Goal: Use online tool/utility

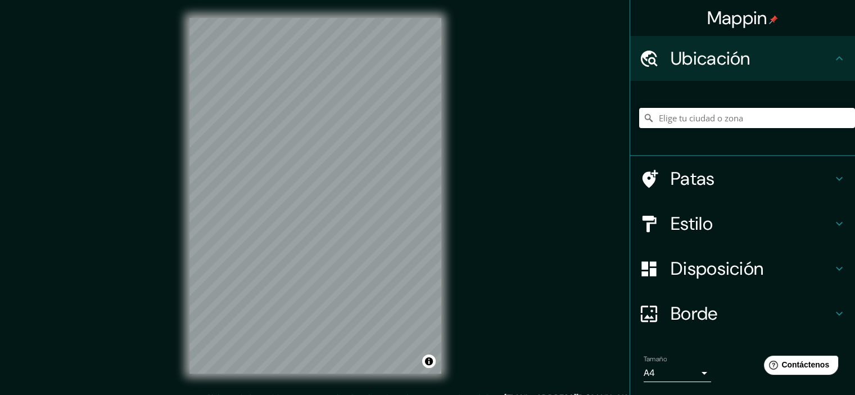
click at [705, 121] on input "Elige tu ciudad o zona" at bounding box center [747, 118] width 216 height 20
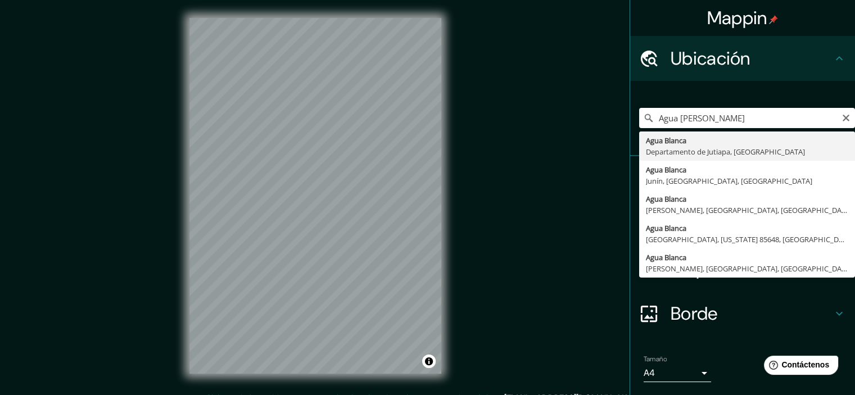
type input "[GEOGRAPHIC_DATA], [GEOGRAPHIC_DATA], [GEOGRAPHIC_DATA]"
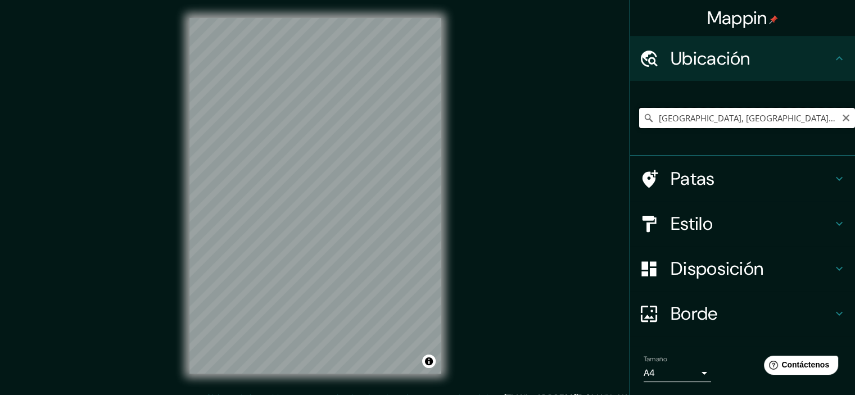
click at [734, 115] on input "[GEOGRAPHIC_DATA], [GEOGRAPHIC_DATA], [GEOGRAPHIC_DATA]" at bounding box center [747, 118] width 216 height 20
click at [775, 119] on input "[GEOGRAPHIC_DATA], [GEOGRAPHIC_DATA], [GEOGRAPHIC_DATA]" at bounding box center [747, 118] width 216 height 20
drag, startPoint x: 797, startPoint y: 117, endPoint x: 827, endPoint y: 118, distance: 30.4
click at [827, 117] on input "[GEOGRAPHIC_DATA], [GEOGRAPHIC_DATA], [GEOGRAPHIC_DATA]" at bounding box center [747, 118] width 216 height 20
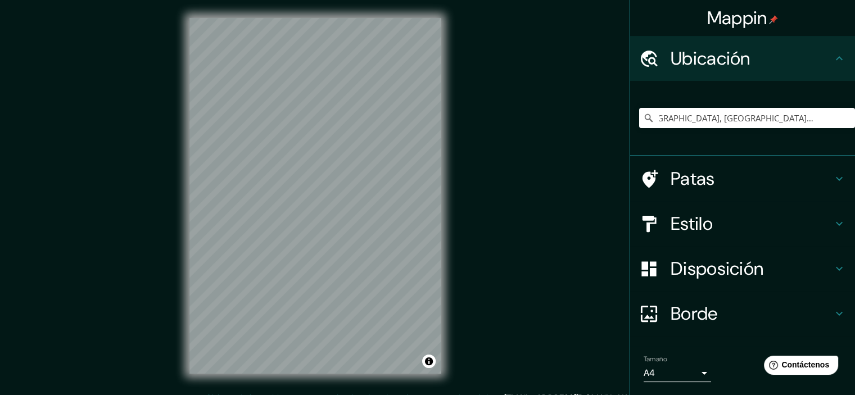
scroll to position [0, 0]
click at [843, 117] on icon "Claro" at bounding box center [846, 118] width 7 height 7
type input "Blanco, Nagua, [PERSON_NAME], [GEOGRAPHIC_DATA]"
click at [841, 117] on icon "Claro" at bounding box center [845, 118] width 9 height 9
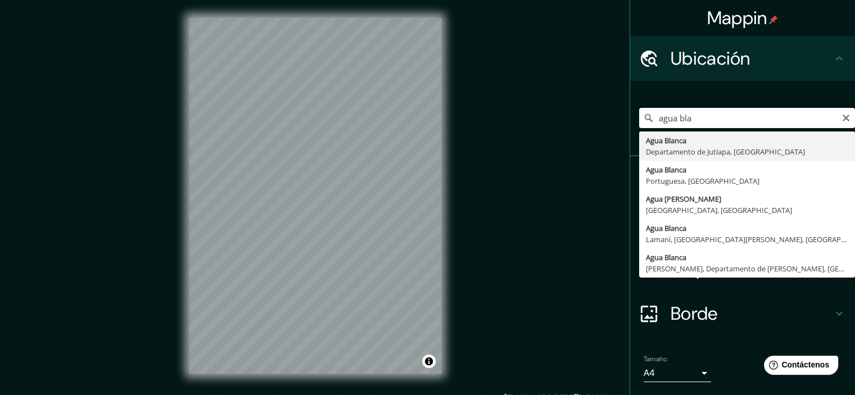
type input "[GEOGRAPHIC_DATA], [GEOGRAPHIC_DATA], [GEOGRAPHIC_DATA]"
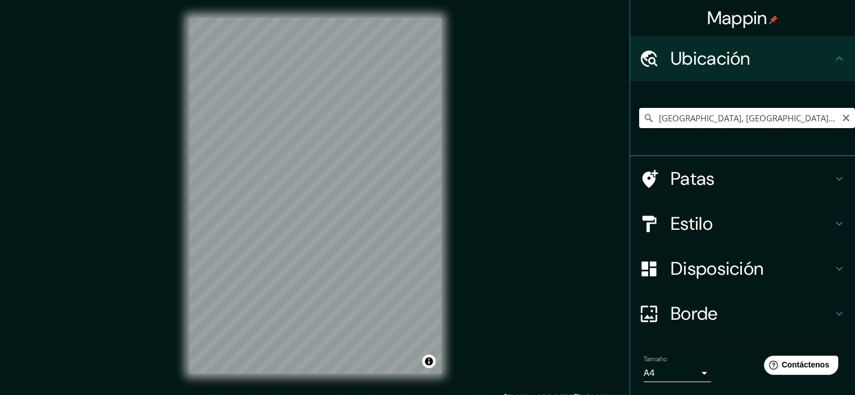
click at [744, 125] on input "[GEOGRAPHIC_DATA], [GEOGRAPHIC_DATA], [GEOGRAPHIC_DATA]" at bounding box center [747, 118] width 216 height 20
click at [841, 119] on icon "Claro" at bounding box center [845, 118] width 9 height 9
paste input "[GEOGRAPHIC_DATA]"
type input "[STREET_ADDRESS]"
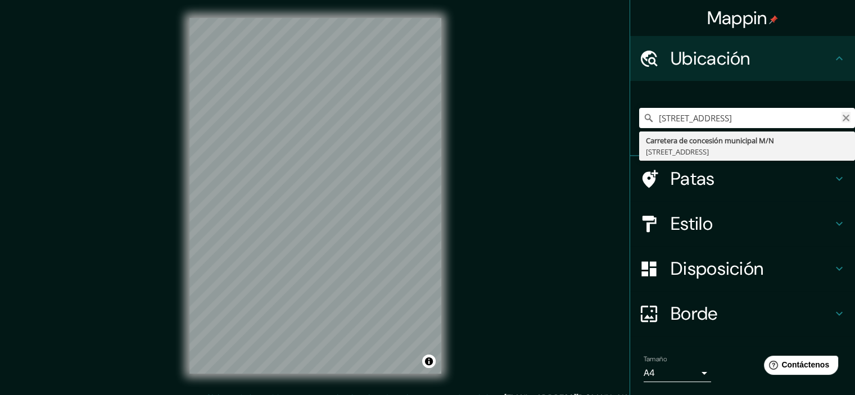
click at [841, 120] on icon "Claro" at bounding box center [845, 118] width 9 height 9
type input "[GEOGRAPHIC_DATA]"
click at [841, 121] on icon "Claro" at bounding box center [845, 118] width 9 height 9
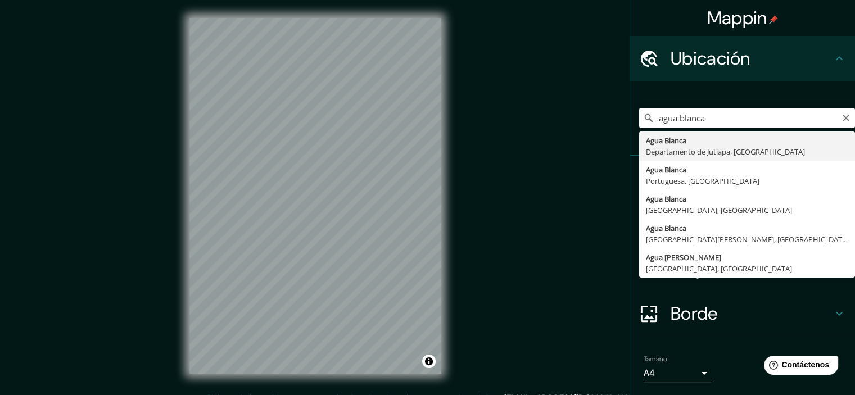
type input "[GEOGRAPHIC_DATA], [GEOGRAPHIC_DATA], [GEOGRAPHIC_DATA]"
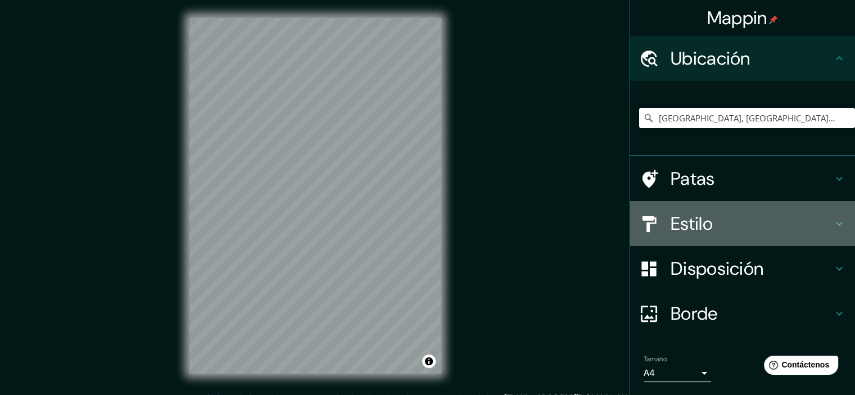
click at [724, 229] on h4 "Estilo" at bounding box center [752, 223] width 162 height 22
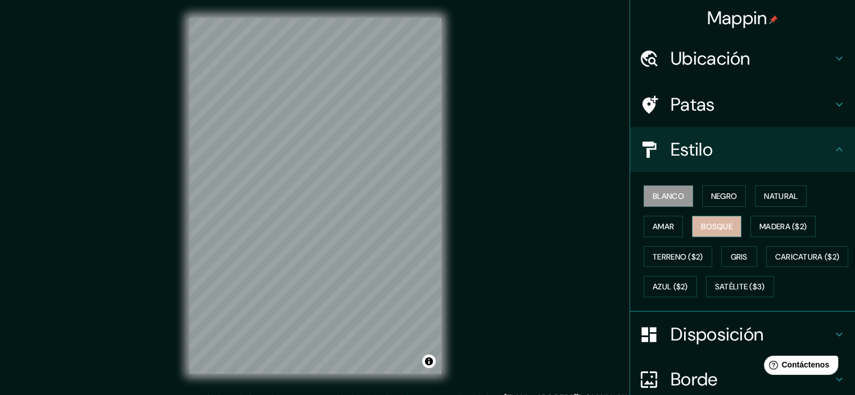
click at [723, 221] on font "Bosque" at bounding box center [716, 226] width 31 height 10
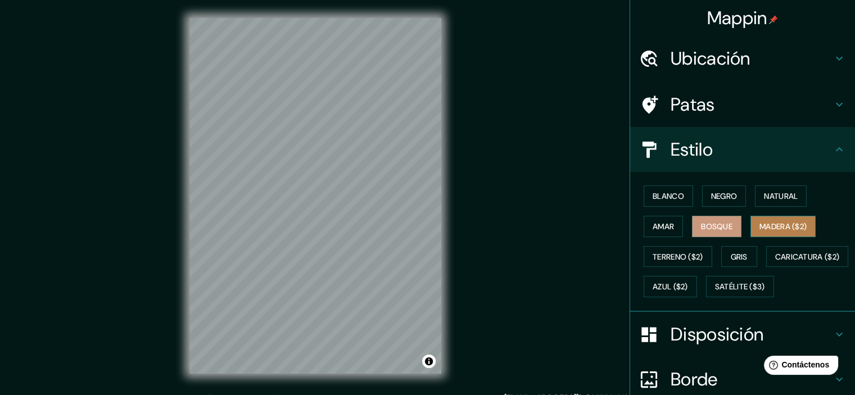
click at [794, 225] on font "Madera ($2)" at bounding box center [782, 226] width 47 height 10
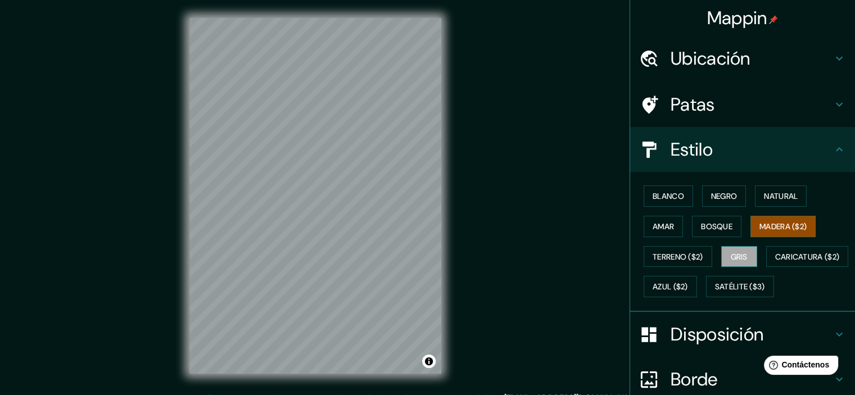
click at [735, 254] on font "Gris" at bounding box center [739, 257] width 17 height 10
click at [688, 283] on font "Azul ($2)" at bounding box center [670, 287] width 35 height 10
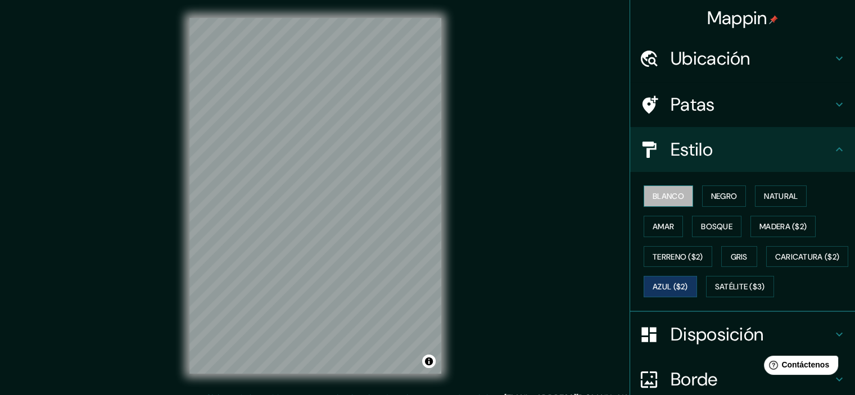
click at [653, 198] on font "Blanco" at bounding box center [668, 196] width 31 height 10
click at [711, 197] on font "Negro" at bounding box center [724, 196] width 26 height 10
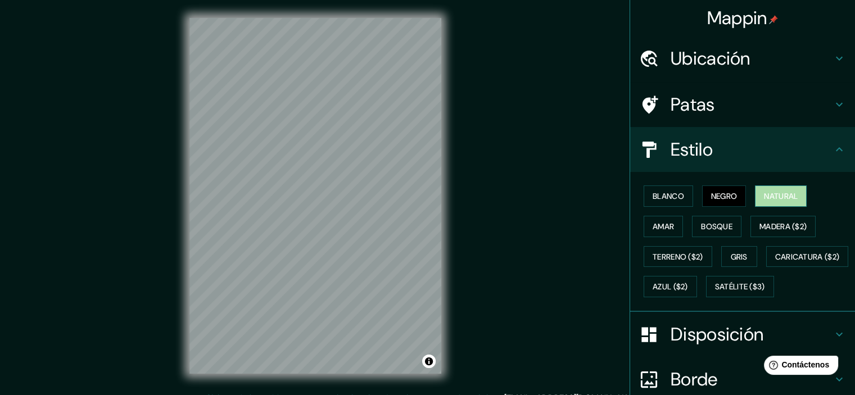
click at [764, 195] on font "Natural" at bounding box center [781, 196] width 34 height 10
click at [653, 232] on font "Amar" at bounding box center [663, 226] width 21 height 15
click at [789, 195] on font "Natural" at bounding box center [781, 196] width 34 height 10
click at [654, 231] on font "Amar" at bounding box center [663, 226] width 21 height 15
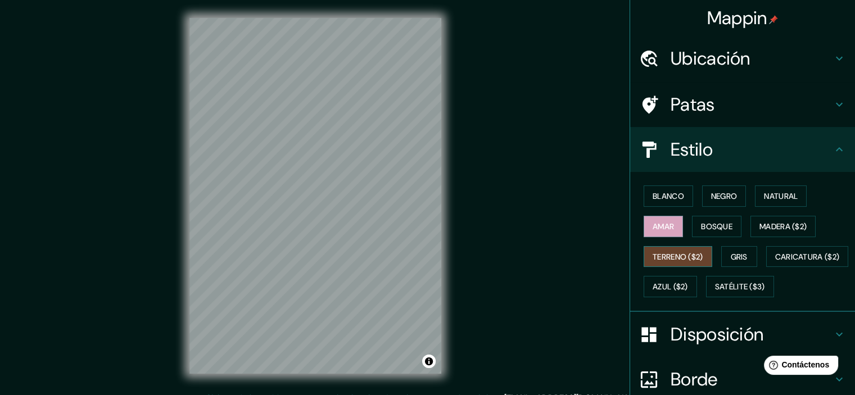
click at [666, 261] on font "Terreno ($2)" at bounding box center [678, 257] width 51 height 15
click at [775, 262] on font "Caricatura ($2)" at bounding box center [807, 257] width 65 height 10
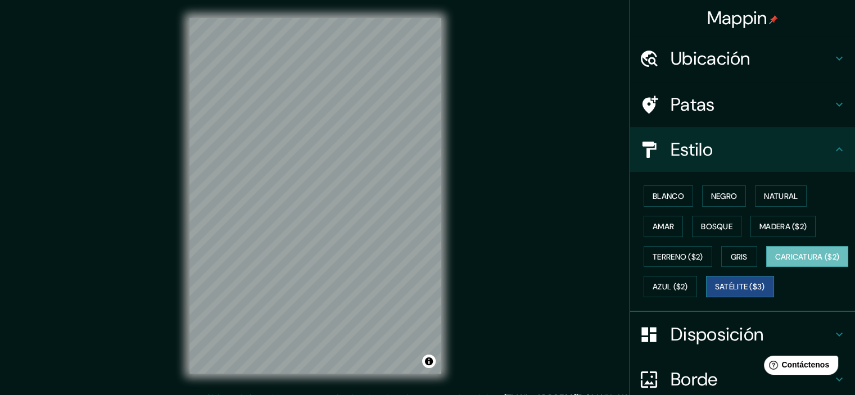
click at [715, 294] on font "Satélite ($3)" at bounding box center [740, 286] width 50 height 15
click at [662, 192] on font "Blanco" at bounding box center [668, 196] width 31 height 10
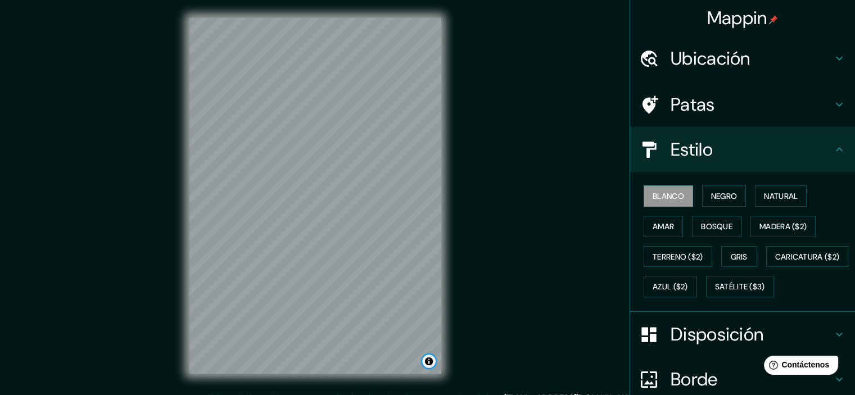
click at [431, 362] on button "Activar o desactivar atribución" at bounding box center [428, 361] width 13 height 13
click at [432, 361] on button "Activar o desactivar atribución" at bounding box center [428, 361] width 13 height 13
click at [553, 231] on div "Mappin Ubicación [GEOGRAPHIC_DATA], [GEOGRAPHIC_DATA], [GEOGRAPHIC_DATA] Patas …" at bounding box center [427, 205] width 855 height 410
click at [687, 252] on font "Terreno ($2)" at bounding box center [678, 257] width 51 height 10
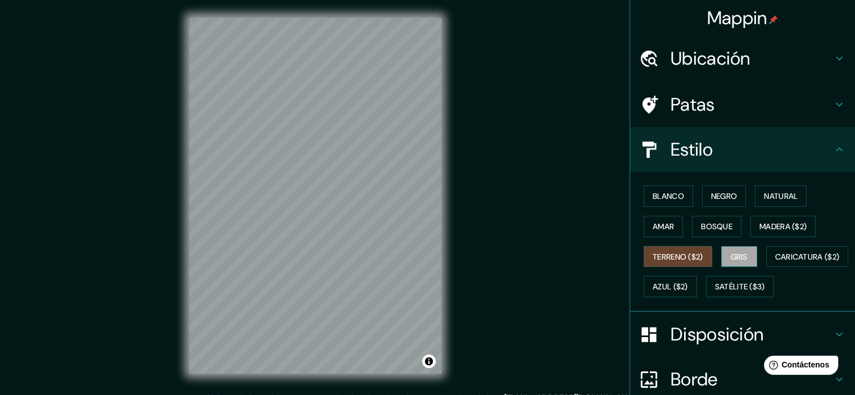
click at [736, 259] on font "Gris" at bounding box center [739, 257] width 17 height 10
click at [688, 282] on font "Azul ($2)" at bounding box center [670, 287] width 35 height 10
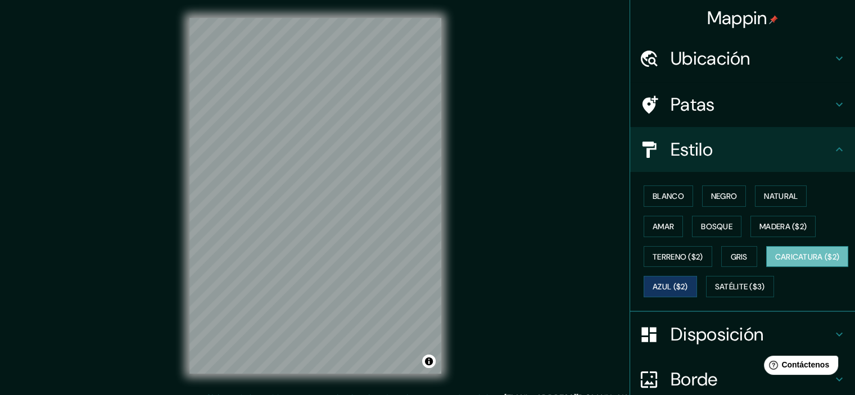
click at [775, 262] on font "Caricatura ($2)" at bounding box center [807, 257] width 65 height 10
click at [671, 257] on font "Terreno ($2)" at bounding box center [678, 257] width 51 height 10
click at [775, 262] on font "Caricatura ($2)" at bounding box center [807, 257] width 65 height 10
click at [716, 193] on font "Negro" at bounding box center [724, 196] width 26 height 10
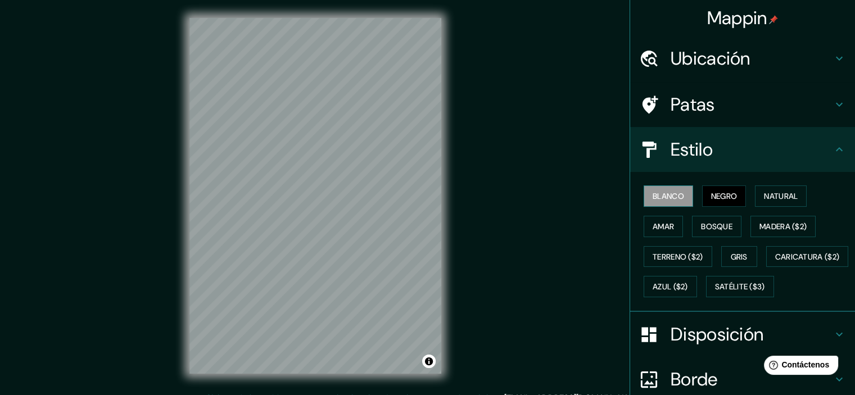
click at [654, 191] on font "Blanco" at bounding box center [668, 196] width 31 height 10
click at [717, 192] on font "Negro" at bounding box center [724, 196] width 26 height 10
click at [668, 202] on font "Blanco" at bounding box center [668, 196] width 31 height 15
click at [721, 202] on font "Negro" at bounding box center [724, 196] width 26 height 15
click at [784, 201] on font "Natural" at bounding box center [781, 196] width 34 height 15
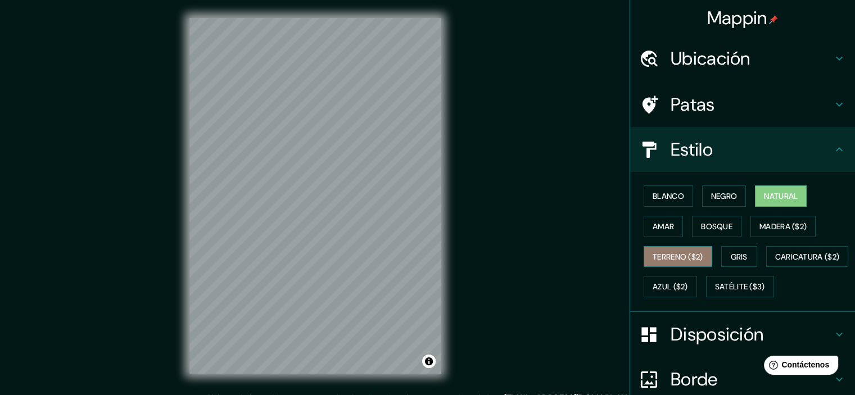
click at [673, 260] on font "Terreno ($2)" at bounding box center [678, 257] width 51 height 10
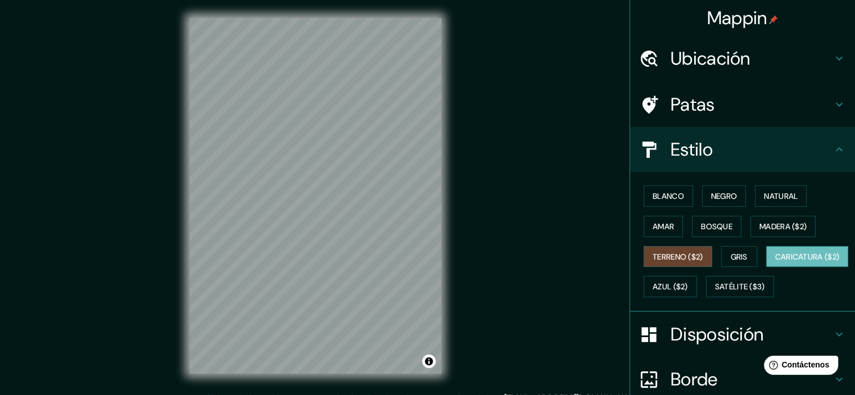
drag, startPoint x: 683, startPoint y: 277, endPoint x: 698, endPoint y: 278, distance: 14.7
click at [766, 268] on button "Caricatura ($2)" at bounding box center [807, 256] width 83 height 21
click at [688, 284] on font "Azul ($2)" at bounding box center [670, 287] width 35 height 10
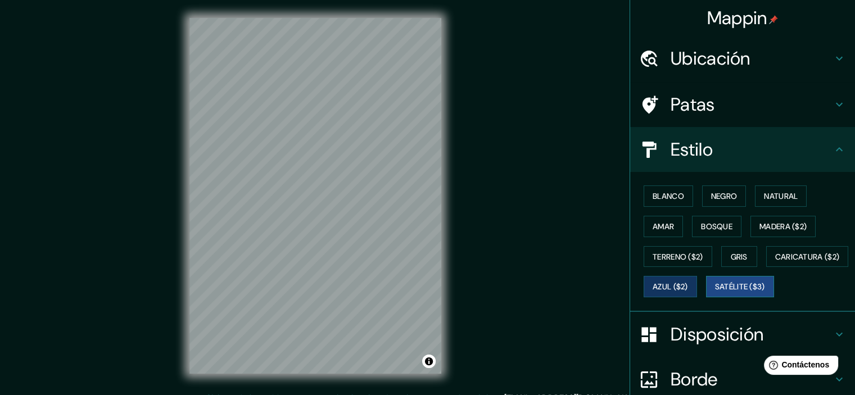
click at [715, 292] on font "Satélite ($3)" at bounding box center [740, 287] width 50 height 10
click at [731, 256] on font "Gris" at bounding box center [739, 257] width 17 height 10
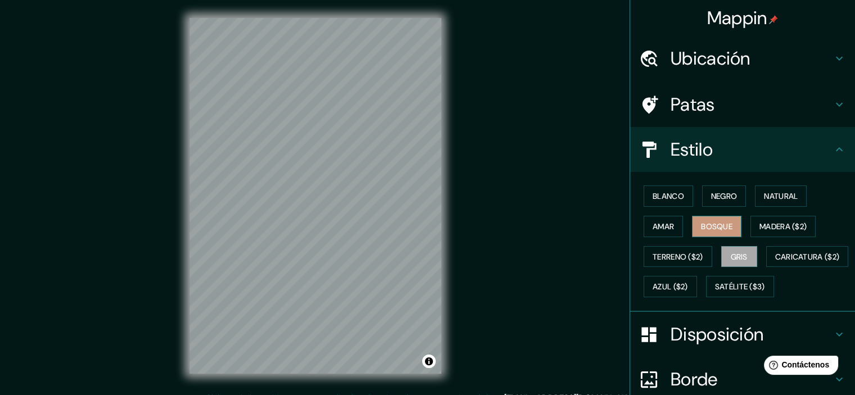
click at [724, 223] on font "Bosque" at bounding box center [716, 226] width 31 height 10
click at [721, 196] on font "Negro" at bounding box center [724, 196] width 26 height 10
click at [723, 214] on div "Blanco Negro Natural Amar Bosque Madera ($2) Terreno ($2) Gris Caricatura ($2) …" at bounding box center [747, 241] width 216 height 121
click at [719, 227] on font "Bosque" at bounding box center [716, 226] width 31 height 10
click at [724, 197] on font "Negro" at bounding box center [724, 196] width 26 height 10
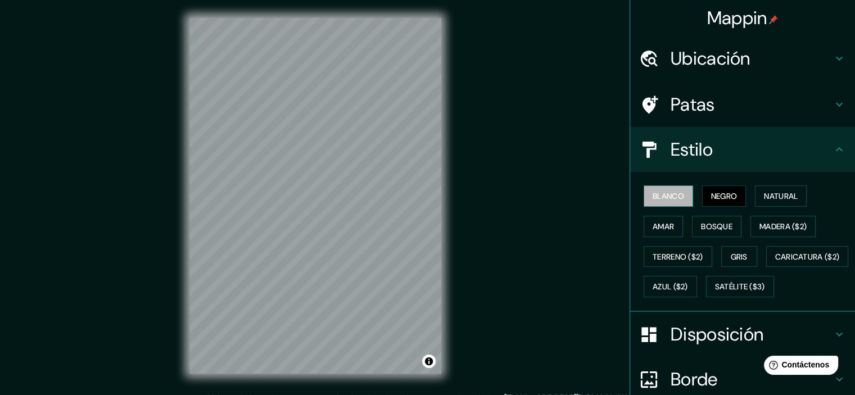
click at [666, 201] on font "Blanco" at bounding box center [668, 196] width 31 height 15
click at [715, 292] on font "Satélite ($3)" at bounding box center [740, 287] width 50 height 10
drag, startPoint x: 661, startPoint y: 193, endPoint x: 684, endPoint y: 195, distance: 22.6
click at [661, 193] on font "Blanco" at bounding box center [668, 196] width 31 height 10
click at [711, 193] on font "Negro" at bounding box center [724, 196] width 26 height 10
